Goal: Transaction & Acquisition: Obtain resource

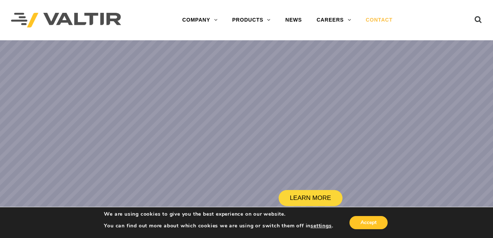
click at [378, 19] on link "CONTACT" at bounding box center [378, 20] width 41 height 15
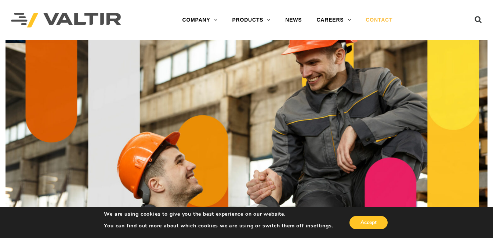
click at [386, 20] on link "CONTACT" at bounding box center [378, 20] width 41 height 15
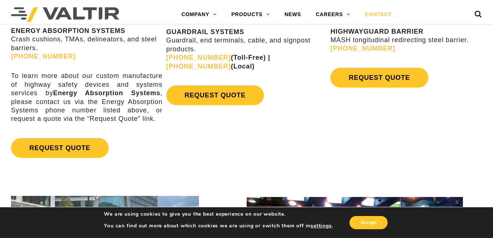
scroll to position [451, 0]
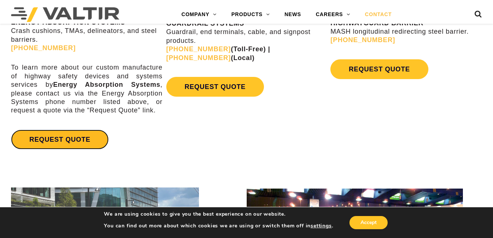
click at [41, 135] on link "REQUEST QUOTE" at bounding box center [60, 140] width 98 height 20
